Goal: Book appointment/travel/reservation

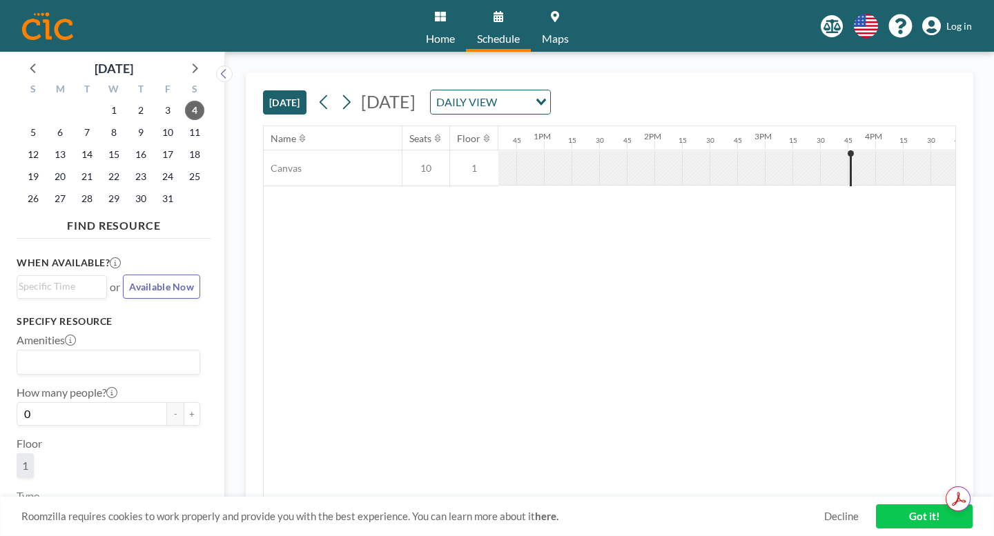
scroll to position [0, 1391]
click at [131, 123] on span "9" at bounding box center [140, 132] width 19 height 19
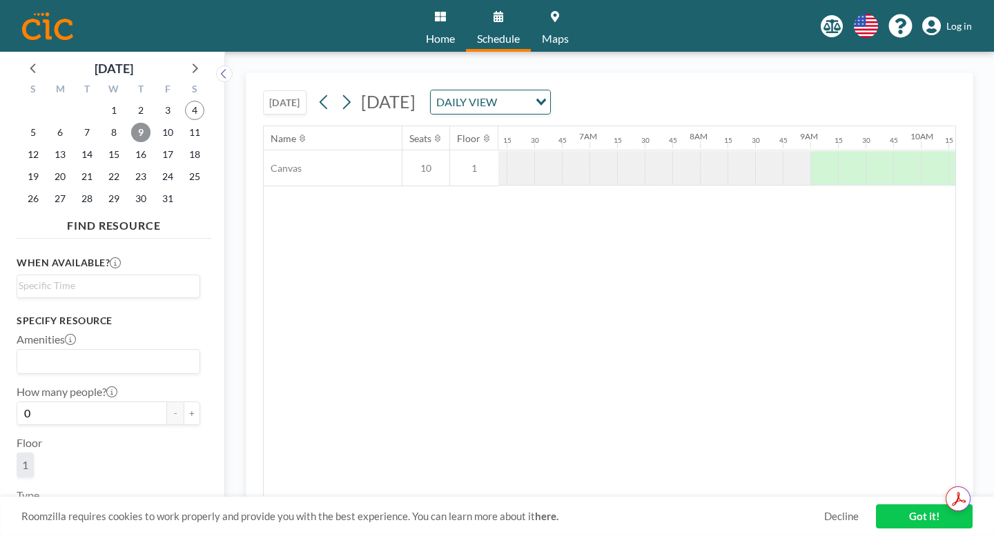
scroll to position [0, 695]
click at [402, 162] on span "10" at bounding box center [425, 168] width 47 height 12
click at [435, 133] on div at bounding box center [440, 138] width 10 height 11
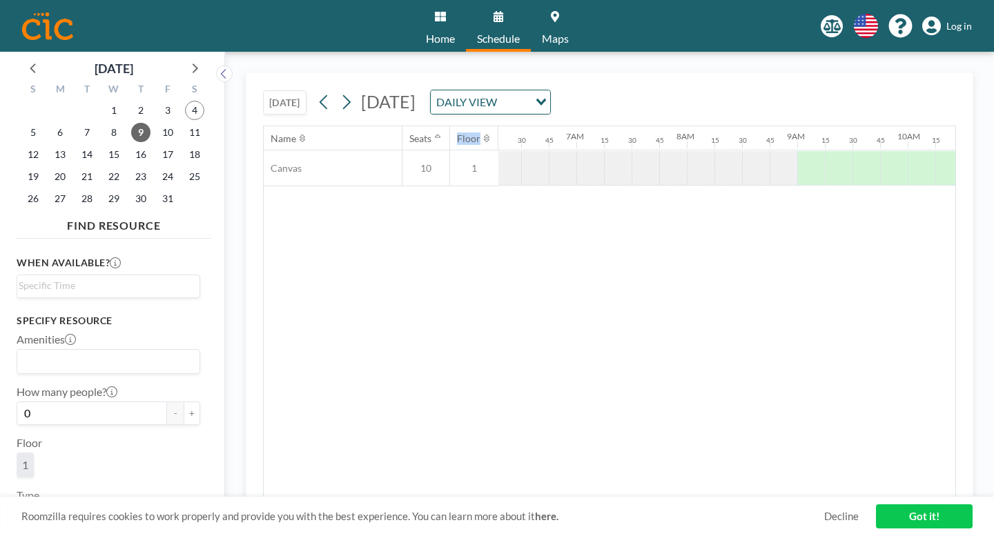
click at [435, 133] on div at bounding box center [440, 138] width 10 height 11
click at [409, 133] on div "Seats" at bounding box center [420, 139] width 22 height 12
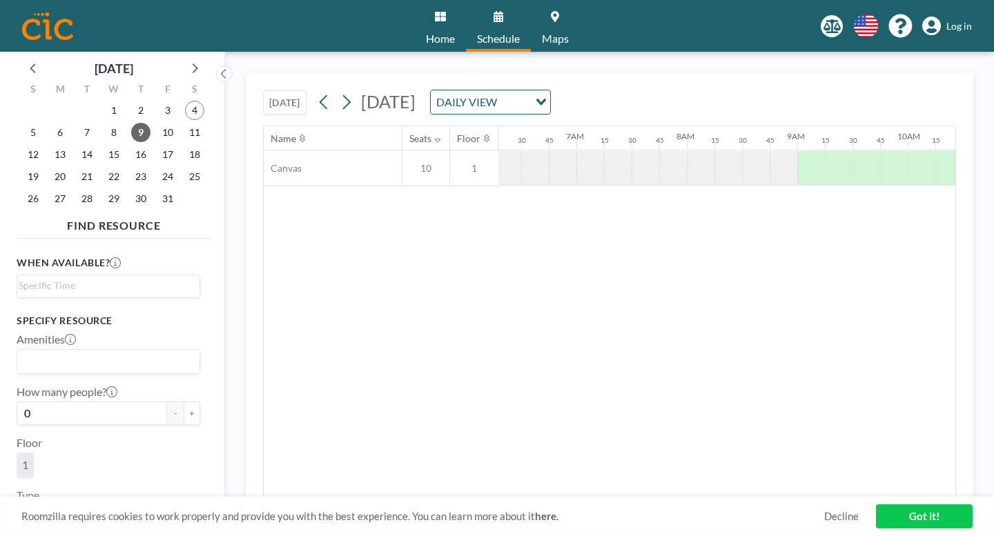
click at [402, 162] on span "10" at bounding box center [425, 168] width 47 height 12
